Goal: Task Accomplishment & Management: Manage account settings

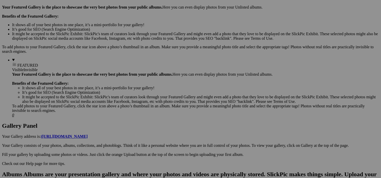
scroll to position [161, 0]
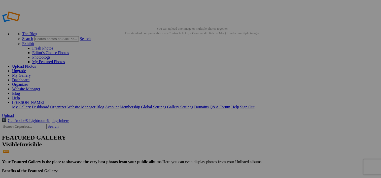
type input "Contrans Tank Group"
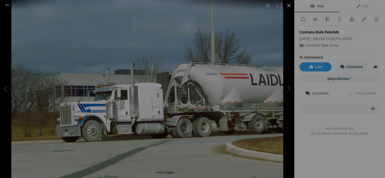
click at [290, 4] on div at bounding box center [288, 5] width 11 height 11
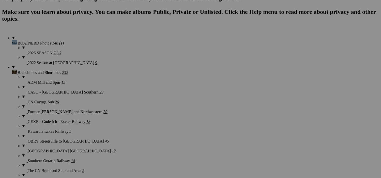
scroll to position [382, 0]
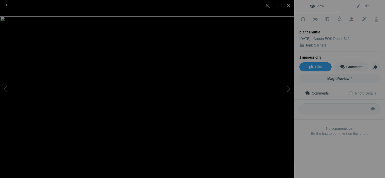
click at [287, 5] on div at bounding box center [288, 5] width 11 height 11
